Goal: Task Accomplishment & Management: Use online tool/utility

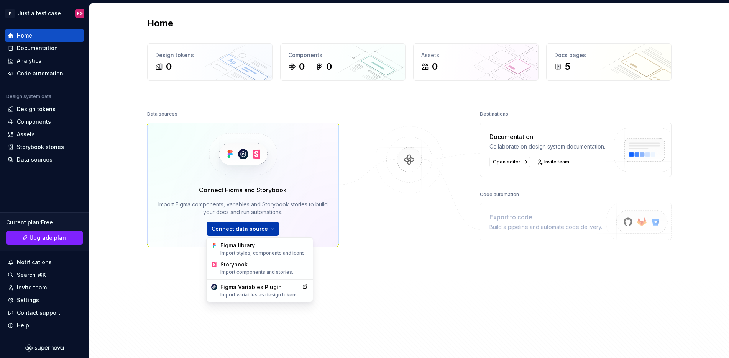
click at [262, 224] on html "P Just a test case RG Home Documentation Analytics Code automation Design syste…" at bounding box center [364, 179] width 729 height 358
click at [270, 253] on div "Import styles, components and icons." at bounding box center [264, 253] width 88 height 6
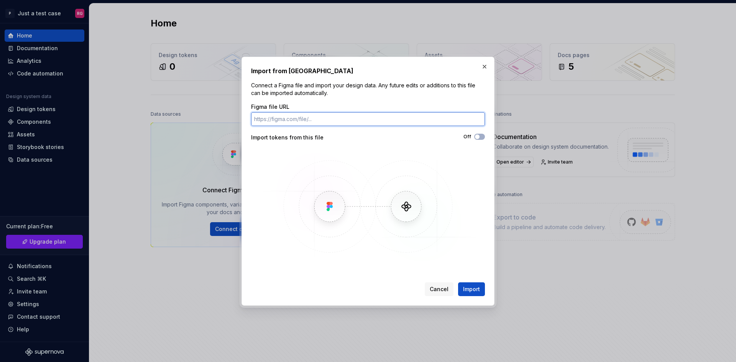
click at [301, 116] on input "Figma file URL" at bounding box center [368, 119] width 234 height 14
paste input "[URL][DOMAIN_NAME]"
click at [477, 136] on span "button" at bounding box center [477, 137] width 5 height 5
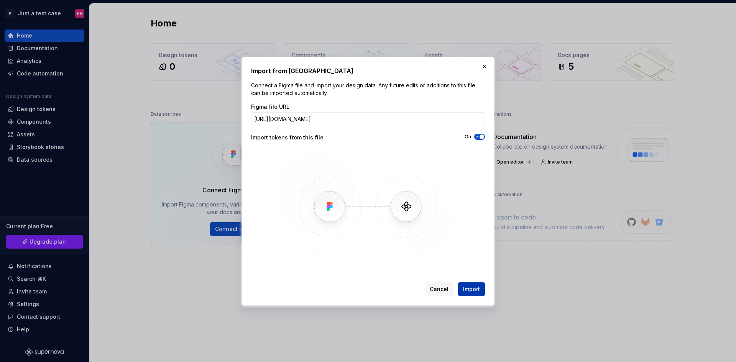
click at [470, 288] on span "Import" at bounding box center [471, 290] width 17 height 8
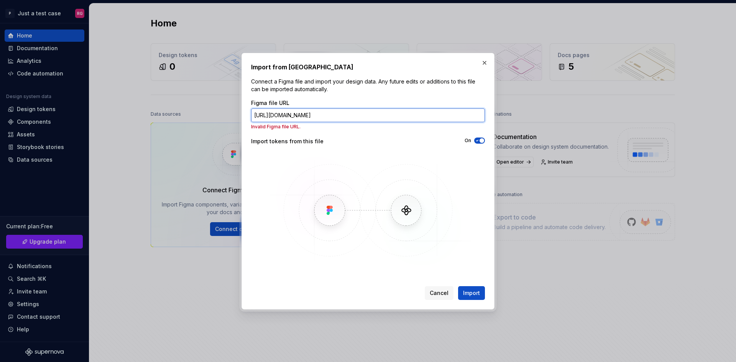
click at [357, 122] on input "[URL][DOMAIN_NAME]" at bounding box center [368, 116] width 234 height 14
drag, startPoint x: 300, startPoint y: 112, endPoint x: 61, endPoint y: 112, distance: 238.5
click at [61, 112] on div "Import from Figma Connect a Figma file and import your design data. Any future …" at bounding box center [368, 181] width 736 height 362
paste input "[DOMAIN_NAME][URL]"
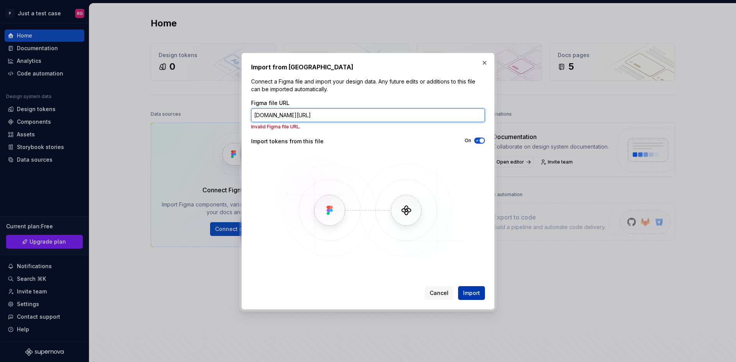
type input "[DOMAIN_NAME][URL]"
click at [475, 293] on span "Import" at bounding box center [471, 293] width 17 height 8
click at [477, 295] on span "Import" at bounding box center [471, 293] width 17 height 8
click at [479, 142] on icon "button" at bounding box center [477, 140] width 6 height 5
click at [472, 297] on button "Import" at bounding box center [471, 293] width 27 height 14
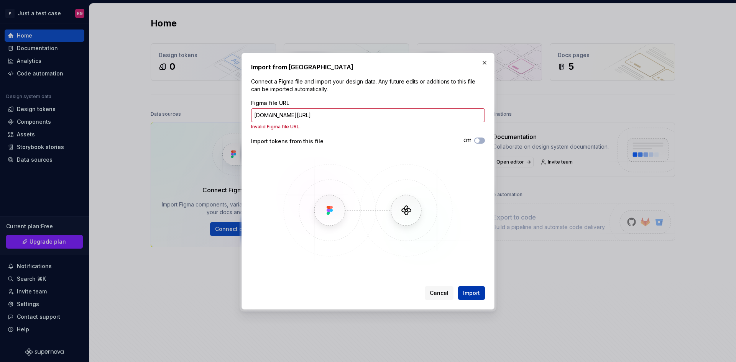
click at [472, 297] on button "Import" at bounding box center [471, 293] width 27 height 14
click at [442, 295] on span "Cancel" at bounding box center [439, 293] width 19 height 8
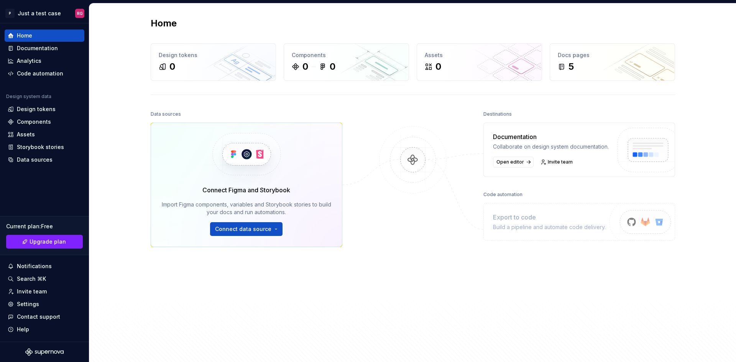
click at [243, 217] on div "Connect Figma and Storybook Import Figma components, variables and Storybook st…" at bounding box center [246, 211] width 169 height 51
click at [247, 227] on html "P Just a test case RG Home Documentation Analytics Code automation Design syste…" at bounding box center [368, 181] width 736 height 362
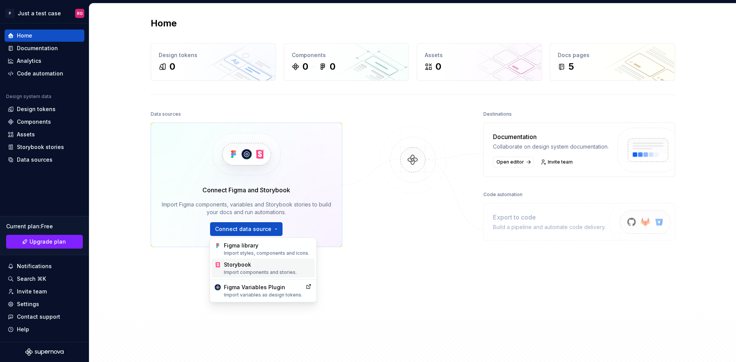
click at [245, 270] on div "Import components and stories." at bounding box center [268, 273] width 88 height 6
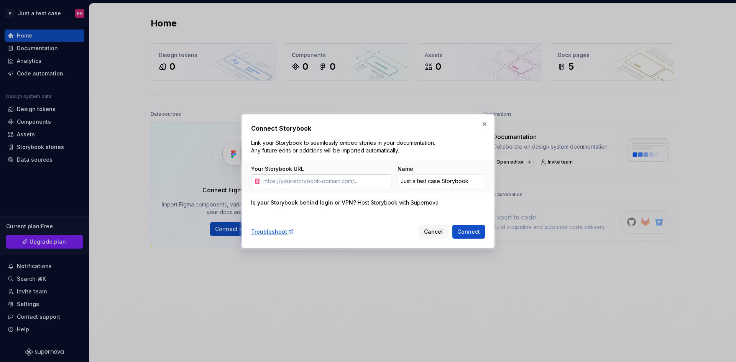
click at [337, 175] on input "Your Storybook URL" at bounding box center [325, 181] width 131 height 14
click at [434, 230] on span "Cancel" at bounding box center [433, 232] width 19 height 8
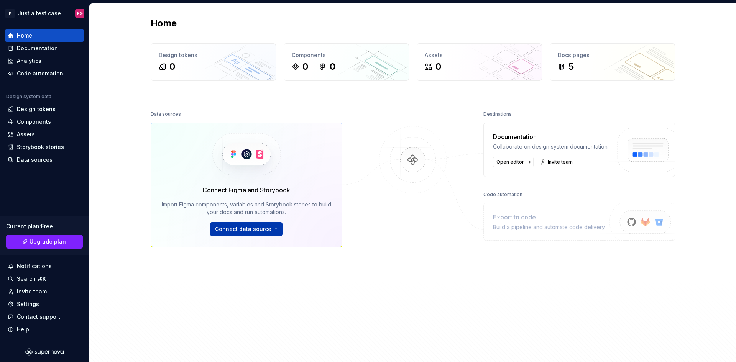
click at [245, 234] on html "P Just a test case RG Home Documentation Analytics Code automation Design syste…" at bounding box center [368, 181] width 736 height 362
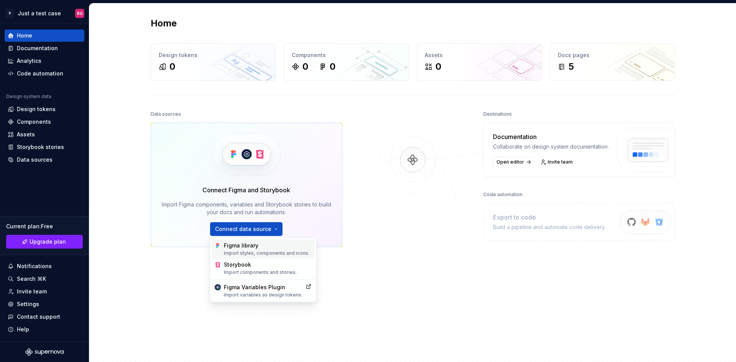
click at [259, 243] on div "Figma library Import styles, components and icons." at bounding box center [268, 249] width 88 height 15
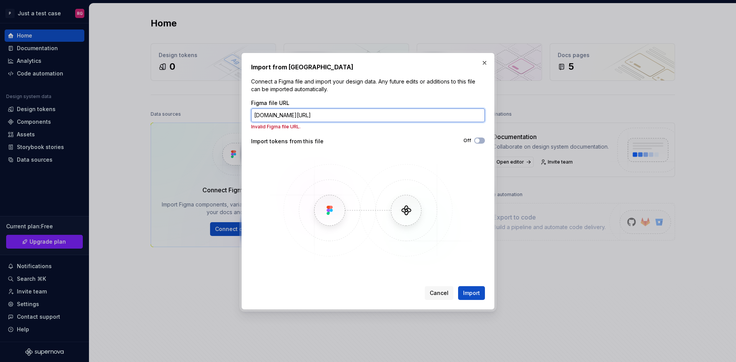
click at [452, 115] on input "[DOMAIN_NAME][URL]" at bounding box center [368, 116] width 234 height 14
drag, startPoint x: 474, startPoint y: 109, endPoint x: 54, endPoint y: 116, distance: 420.3
click at [54, 116] on div "Import from Figma Connect a Figma file and import your design data. Any future …" at bounding box center [368, 181] width 736 height 362
paste input "[URL][DOMAIN_NAME]"
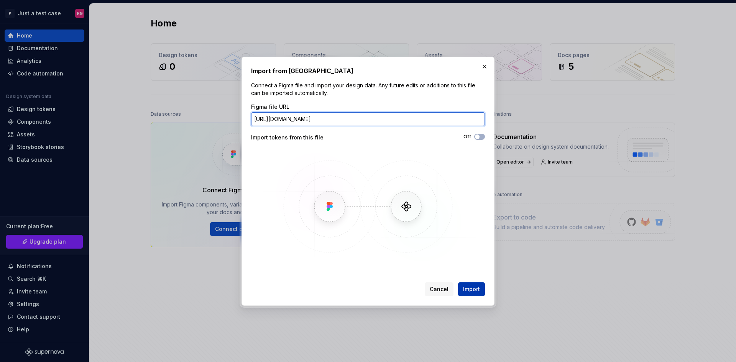
type input "[URL][DOMAIN_NAME]"
click at [472, 291] on span "Import" at bounding box center [471, 290] width 17 height 8
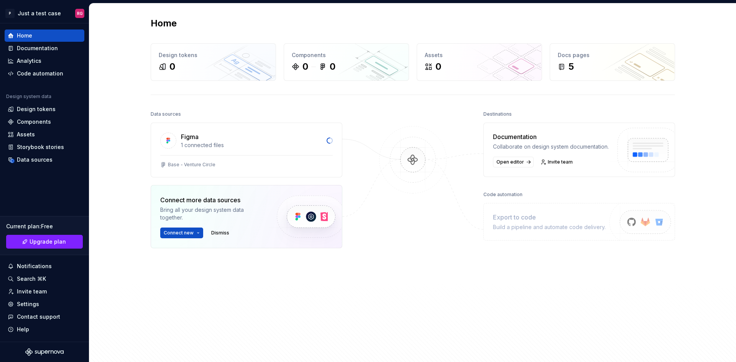
click at [709, 99] on div "Home Design tokens 0 Components 0 0 Assets 0 Docs pages 5 Data sources Figma 1 …" at bounding box center [412, 187] width 647 height 368
click at [235, 145] on div "1 connected files" at bounding box center [251, 145] width 141 height 8
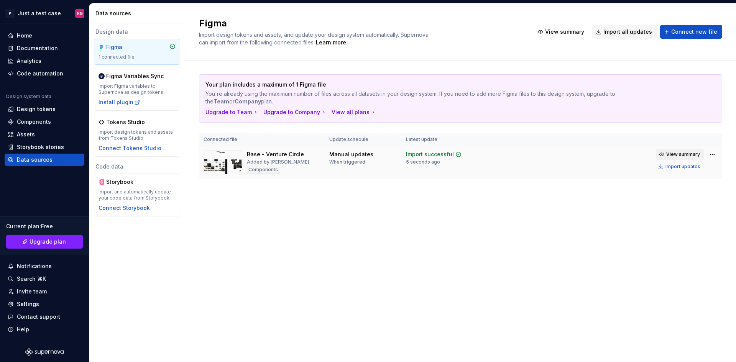
click at [676, 153] on span "View summary" at bounding box center [683, 154] width 34 height 6
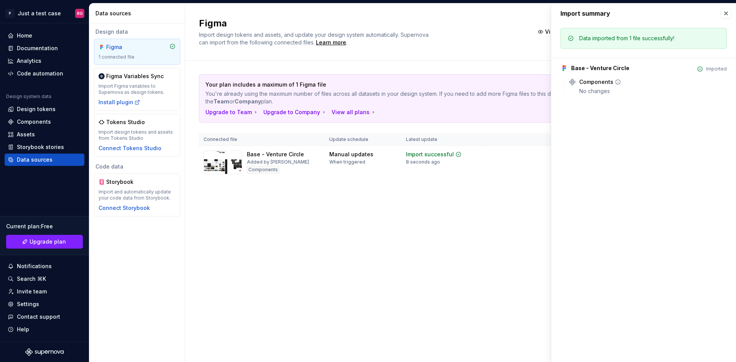
click at [596, 84] on div "Components" at bounding box center [596, 82] width 34 height 8
click at [725, 14] on button "button" at bounding box center [726, 13] width 11 height 11
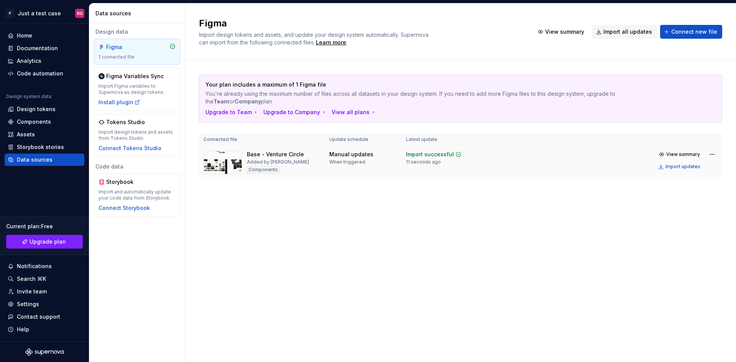
click at [226, 165] on img at bounding box center [223, 163] width 39 height 24
click at [577, 30] on span "View summary" at bounding box center [564, 32] width 39 height 8
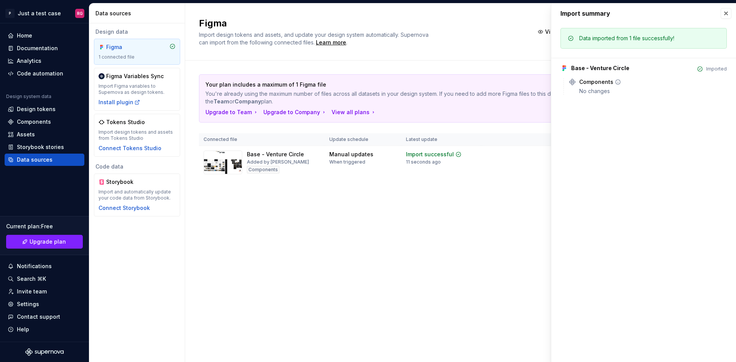
click at [591, 82] on div "Components" at bounding box center [596, 82] width 34 height 8
click at [701, 66] on div "Base - Venture Circle Imported" at bounding box center [644, 68] width 166 height 8
click at [338, 260] on div "Figma Import design tokens and assets, and update your design system automatica…" at bounding box center [460, 182] width 551 height 359
click at [366, 172] on td "Manual updates When triggered" at bounding box center [363, 162] width 77 height 33
click at [42, 112] on div "Design tokens" at bounding box center [36, 109] width 39 height 8
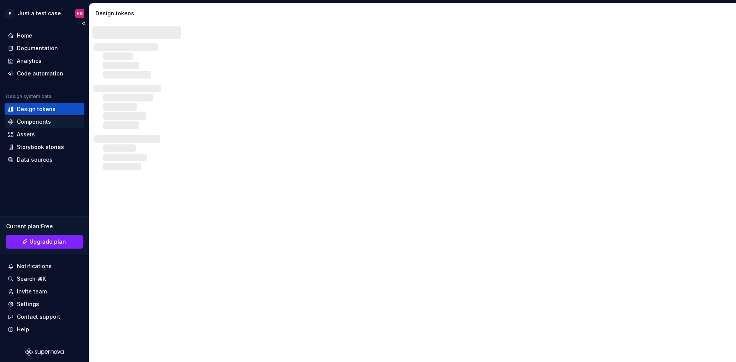
click at [33, 120] on div "Components" at bounding box center [34, 122] width 34 height 8
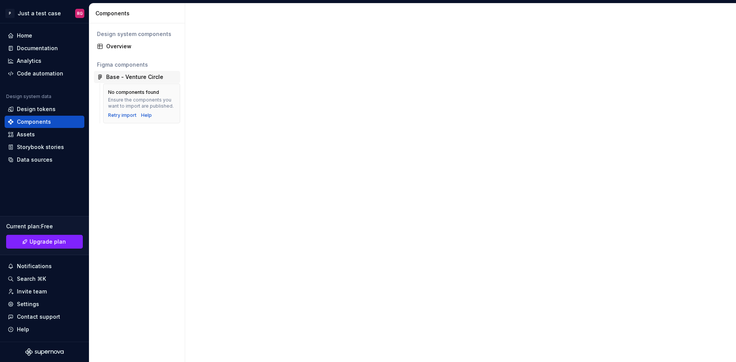
click at [112, 76] on div "Base - Venture Circle" at bounding box center [134, 77] width 57 height 8
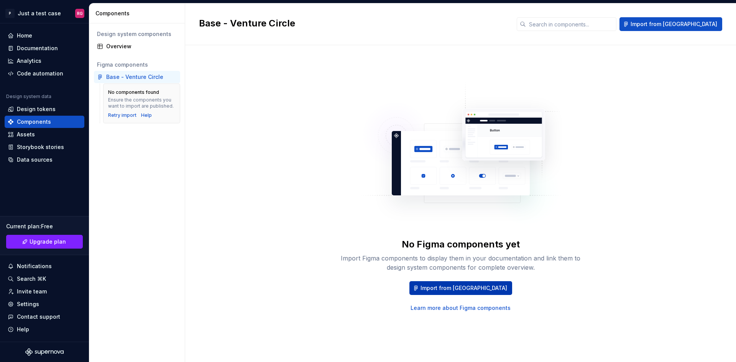
click at [457, 290] on span "Import from [GEOGRAPHIC_DATA]" at bounding box center [464, 288] width 87 height 8
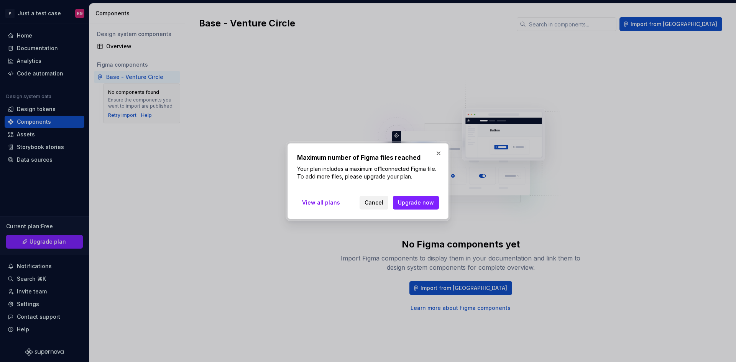
click at [383, 202] on span "Cancel" at bounding box center [374, 203] width 19 height 8
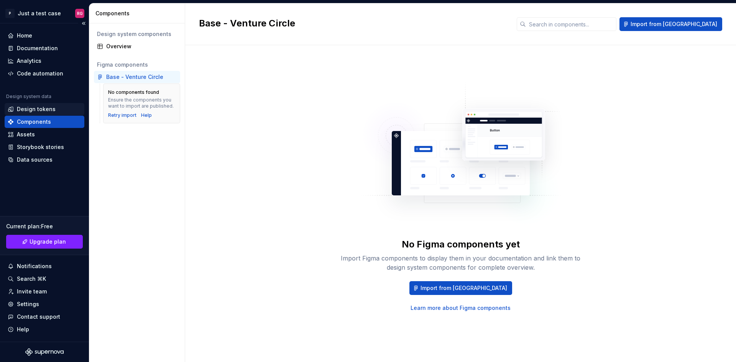
click at [34, 110] on div "Design tokens" at bounding box center [36, 109] width 39 height 8
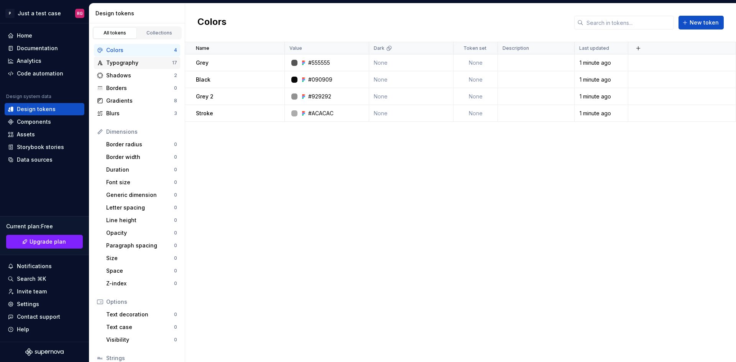
click at [122, 63] on div "Typography" at bounding box center [139, 63] width 66 height 8
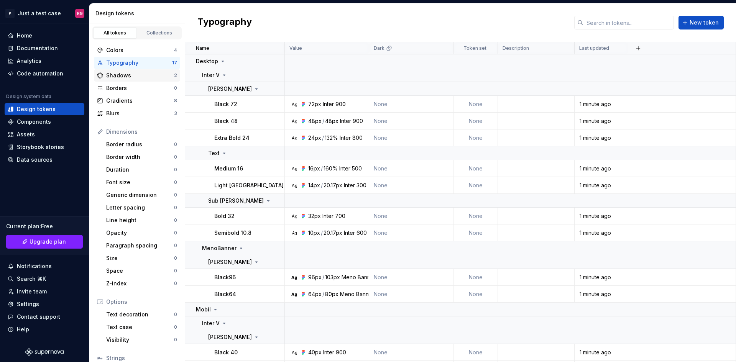
click at [118, 79] on div "Shadows" at bounding box center [140, 76] width 68 height 8
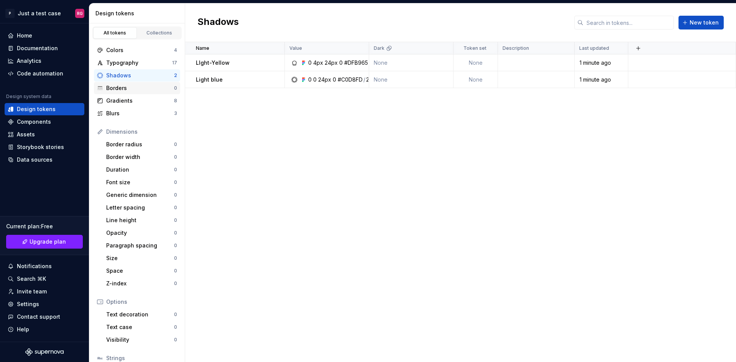
click at [118, 87] on div "Borders" at bounding box center [140, 88] width 68 height 8
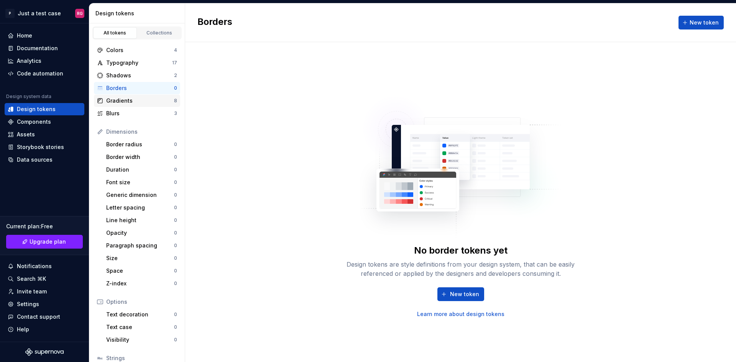
click at [118, 99] on div "Gradients" at bounding box center [140, 101] width 68 height 8
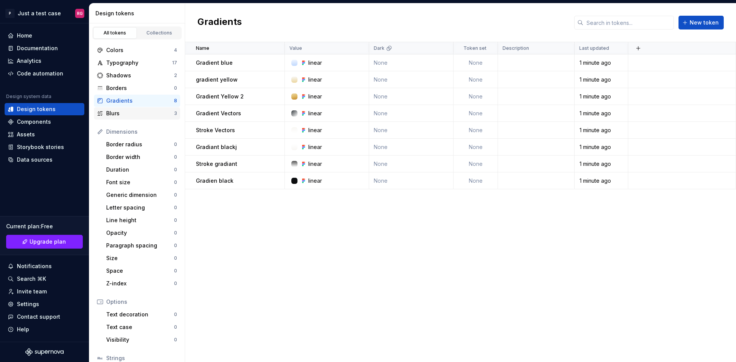
click at [121, 111] on div "Blurs" at bounding box center [140, 114] width 68 height 8
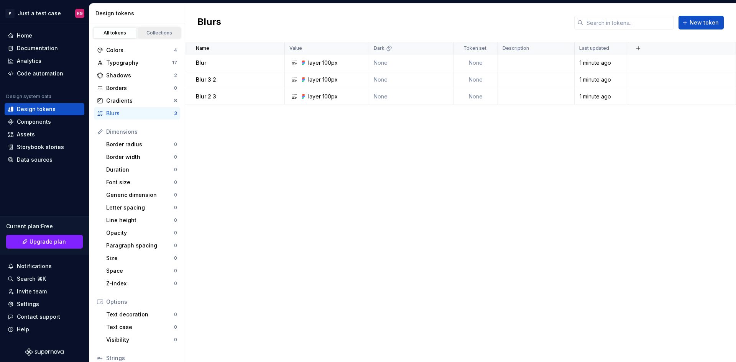
click at [145, 33] on div "Collections" at bounding box center [159, 33] width 38 height 6
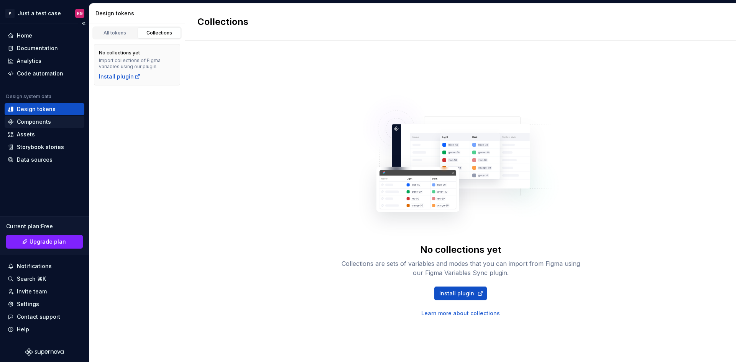
click at [37, 122] on div "Components" at bounding box center [34, 122] width 34 height 8
click at [29, 140] on div "Assets" at bounding box center [45, 134] width 80 height 12
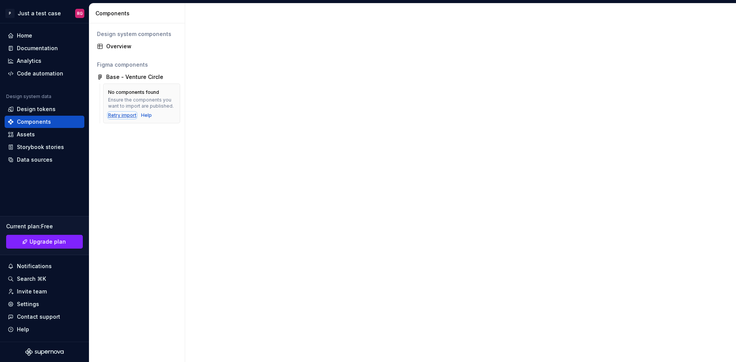
click at [122, 117] on div "Retry import" at bounding box center [122, 115] width 28 height 6
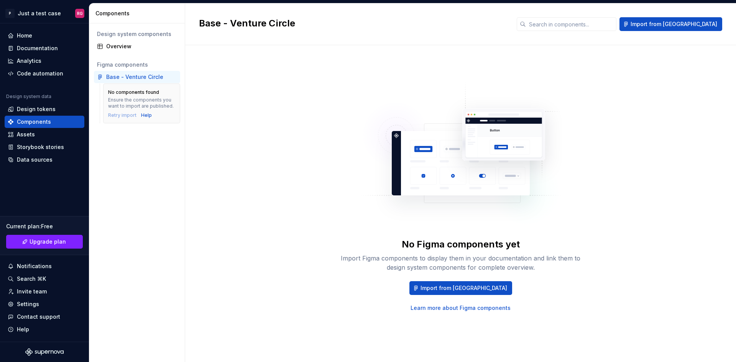
click at [454, 308] on link "Learn more about Figma components" at bounding box center [461, 308] width 100 height 8
